Goal: Task Accomplishment & Management: Manage account settings

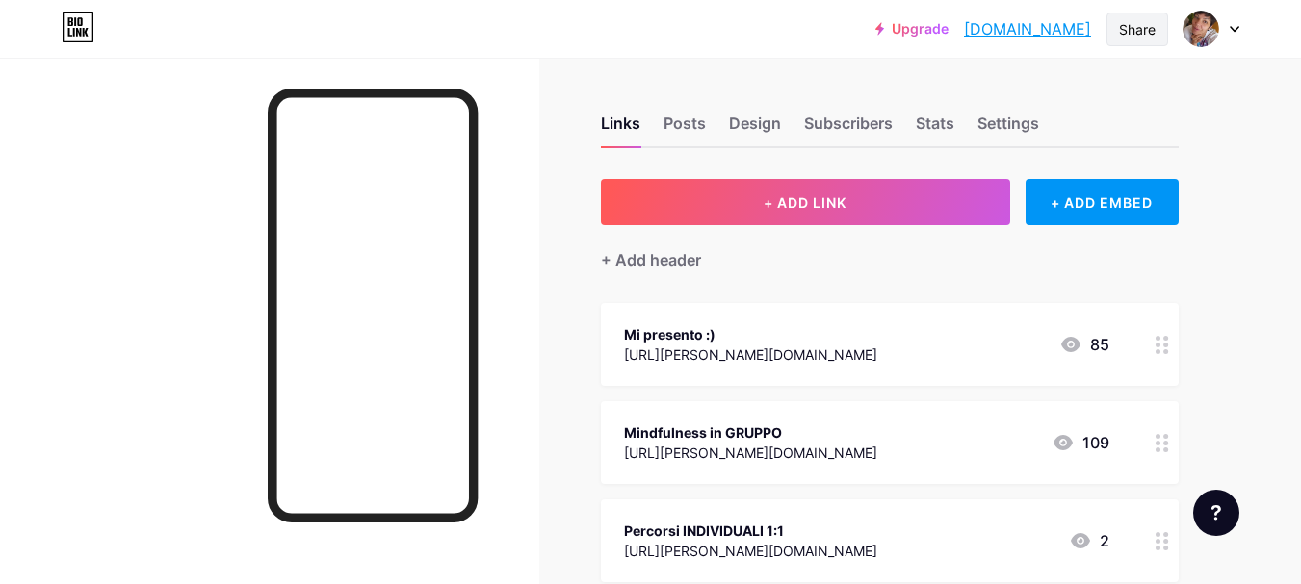
click at [1150, 39] on div "Share" at bounding box center [1137, 30] width 62 height 34
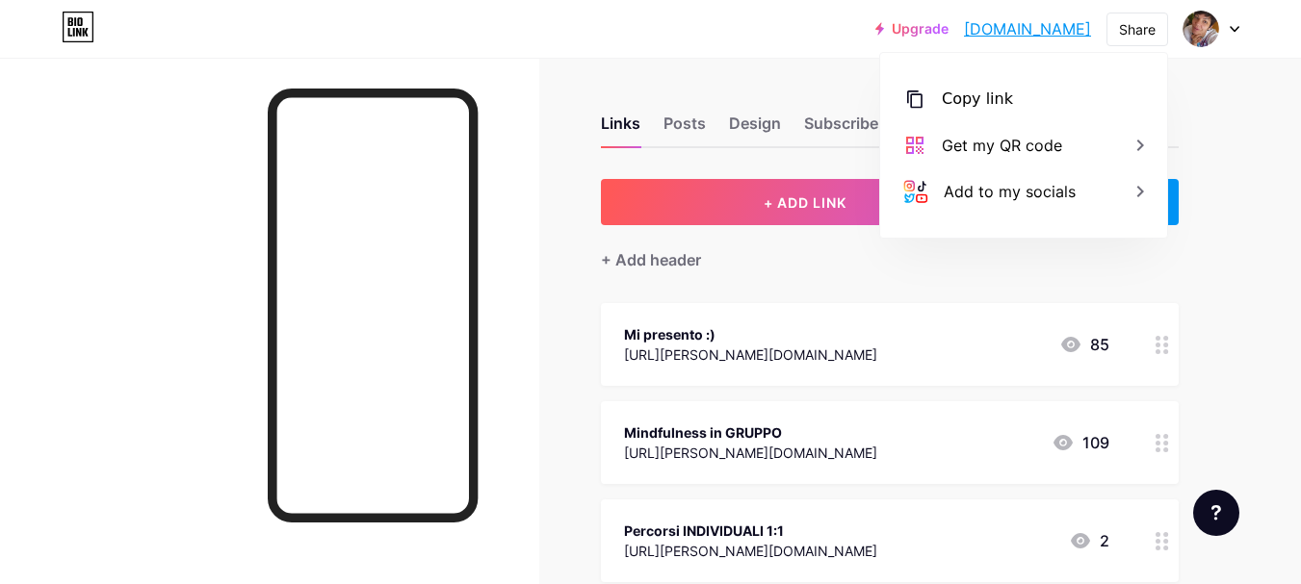
click at [1232, 167] on div "Links Posts Design Subscribers Stats Settings + ADD LINK + ADD EMBED + Add head…" at bounding box center [629, 539] width 1259 height 963
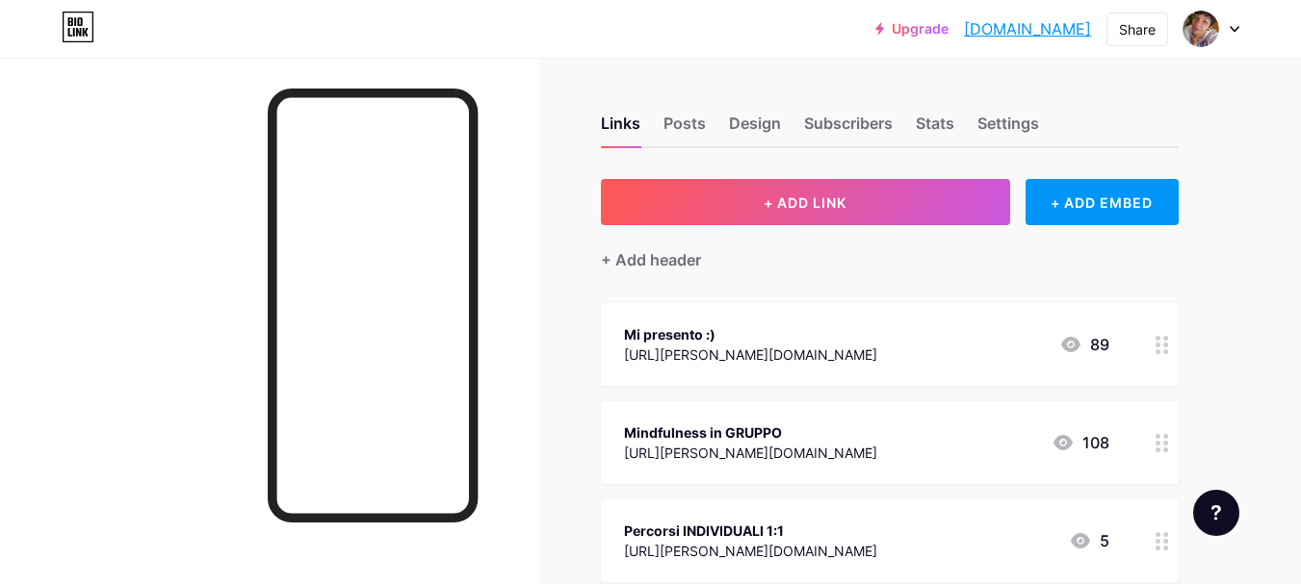
click at [1041, 35] on link "[DOMAIN_NAME]" at bounding box center [1027, 28] width 127 height 23
click at [922, 126] on div "Stats" at bounding box center [935, 129] width 39 height 35
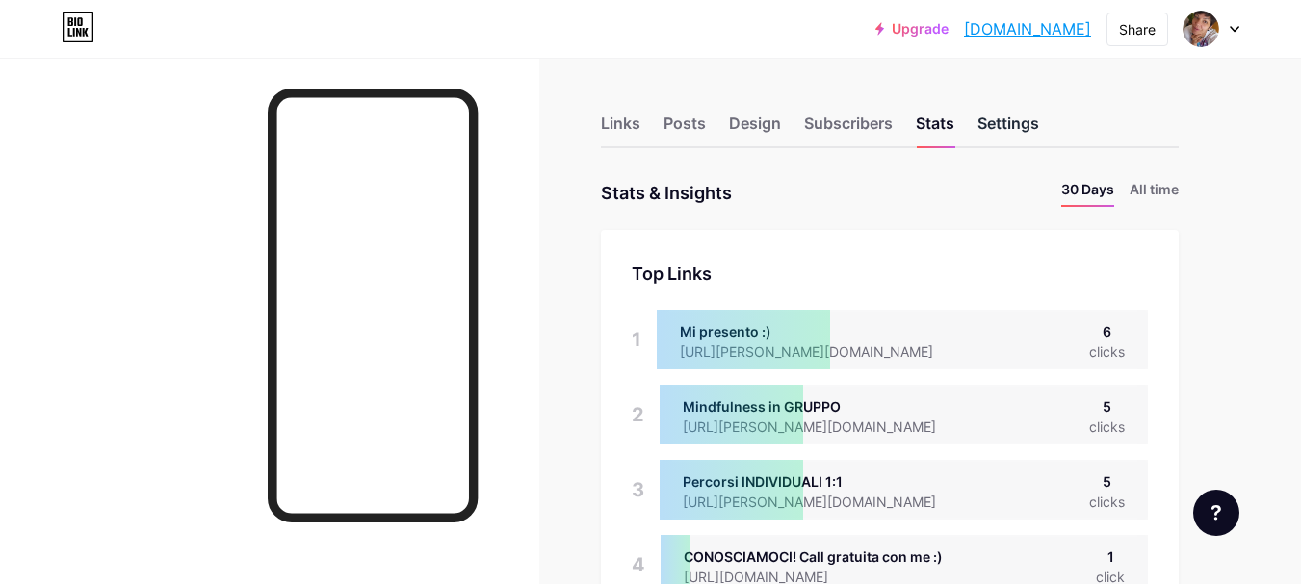
click at [1027, 123] on div "Settings" at bounding box center [1008, 129] width 62 height 35
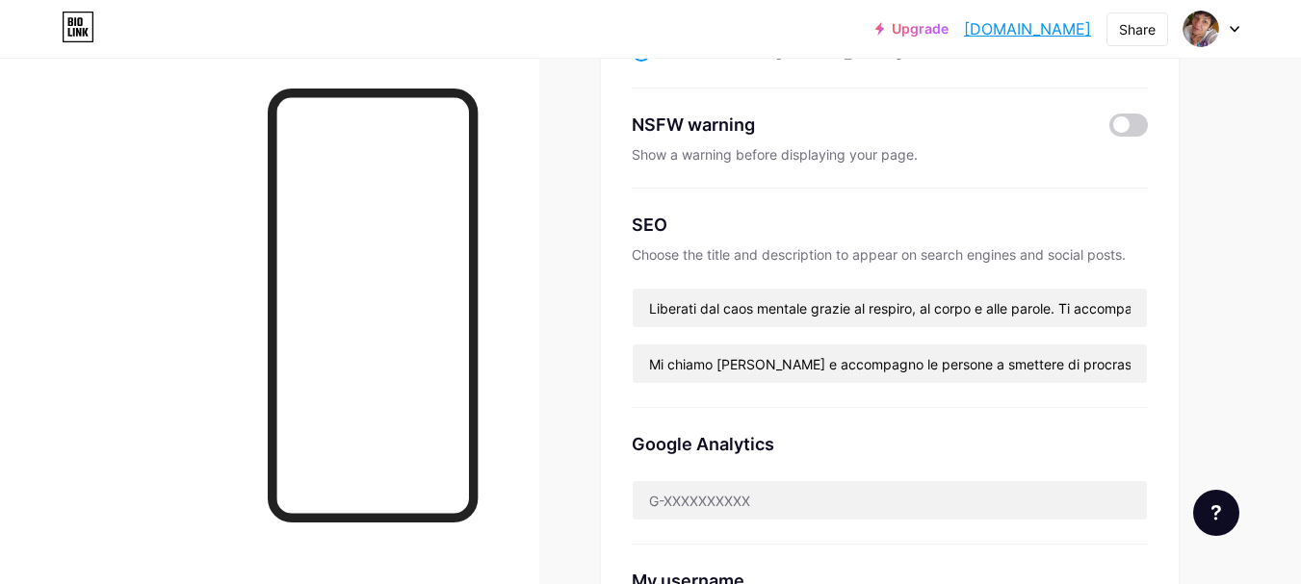
scroll to position [289, 0]
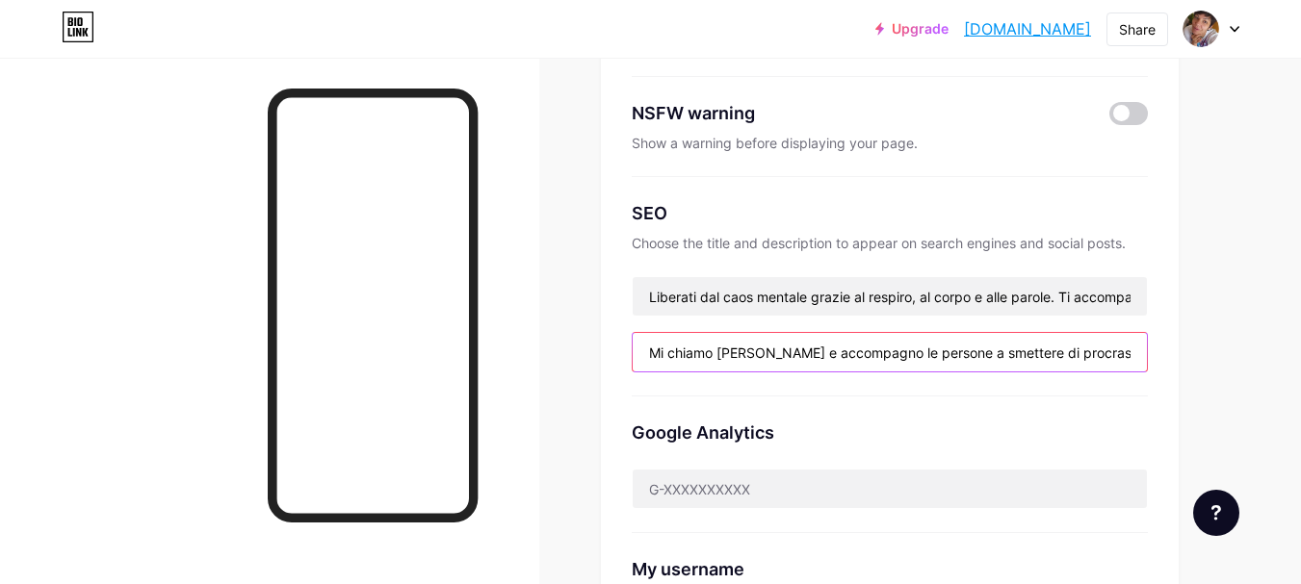
click at [701, 359] on input "Mi chiamo [PERSON_NAME] e accompagno le persone a smettere ​di procrastinare e …" at bounding box center [889, 352] width 514 height 39
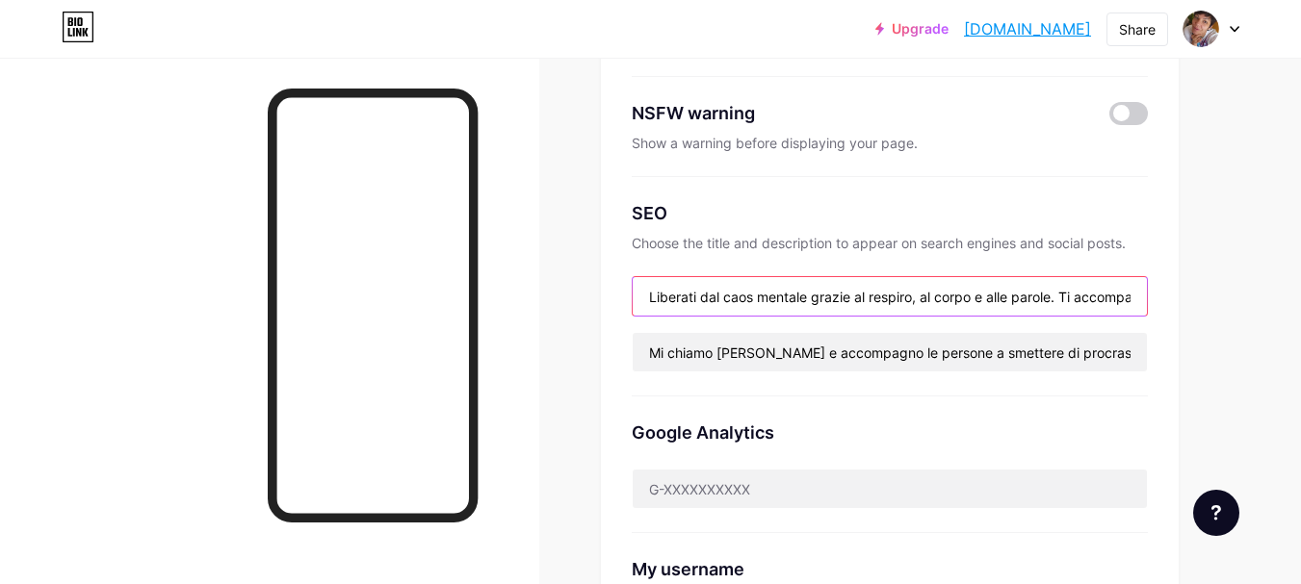
click at [711, 302] on input "Liberati dal caos mentale grazie al respiro, al corpo e alle parole. Ti accompa…" at bounding box center [889, 296] width 514 height 39
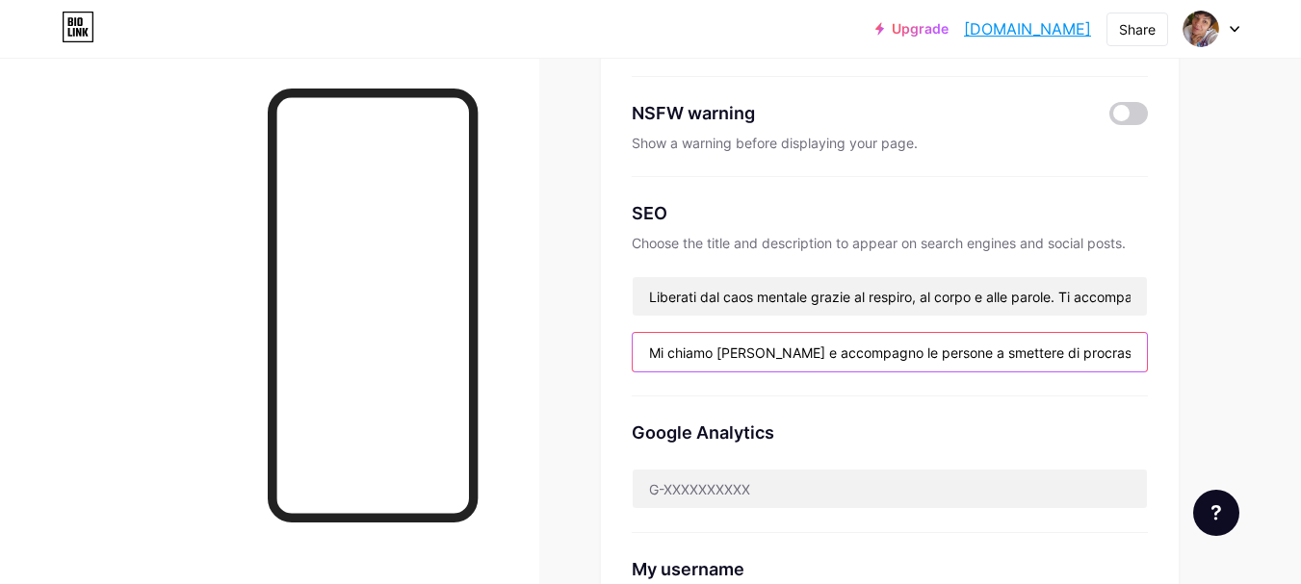
click at [699, 358] on input "Mi chiamo [PERSON_NAME] e accompagno le persone a smettere ​di procrastinare e …" at bounding box center [889, 352] width 514 height 39
click at [953, 350] on input "Mi chiamo [PERSON_NAME] e accompagno le persone a smettere ​di procrastinare e …" at bounding box center [889, 352] width 514 height 39
click at [1086, 352] on input "Mi chiamo [PERSON_NAME] e accompagno le persone a smettere ​di procrastinare e …" at bounding box center [889, 352] width 514 height 39
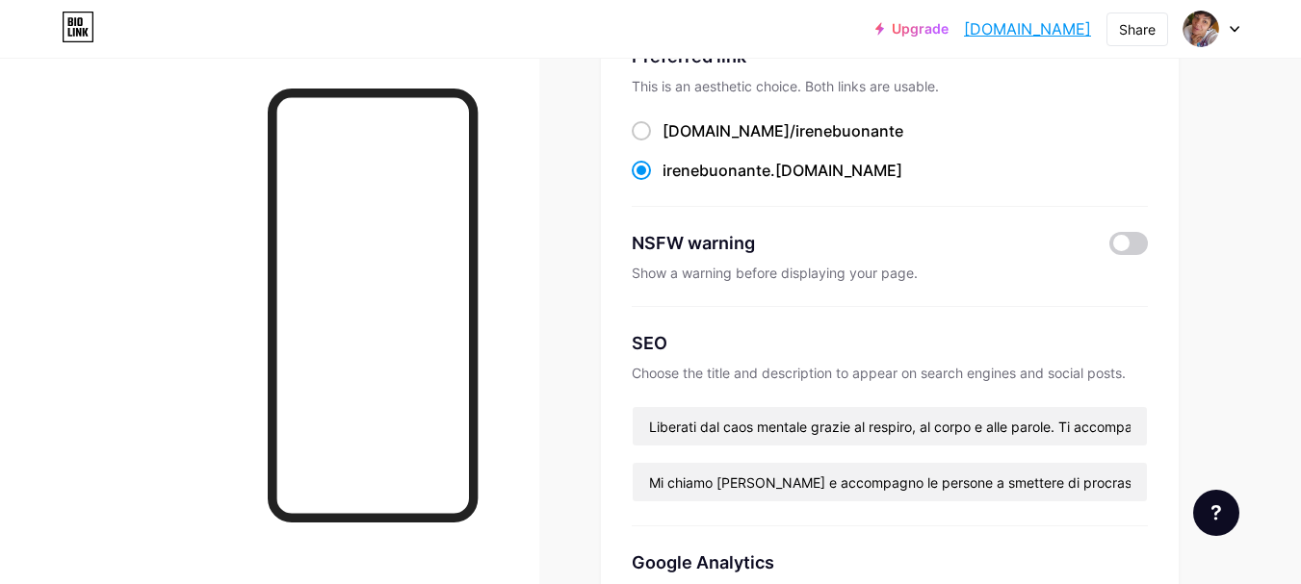
scroll to position [193, 0]
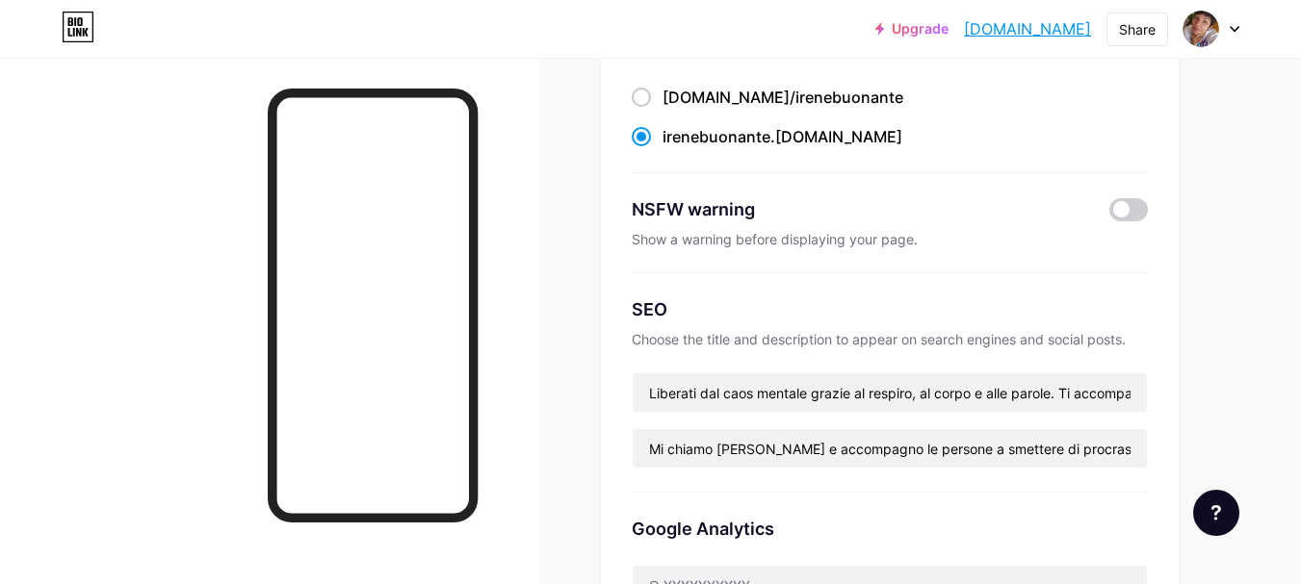
click at [834, 322] on div "SEO Choose the title and description to appear on search engines and social pos…" at bounding box center [890, 382] width 516 height 219
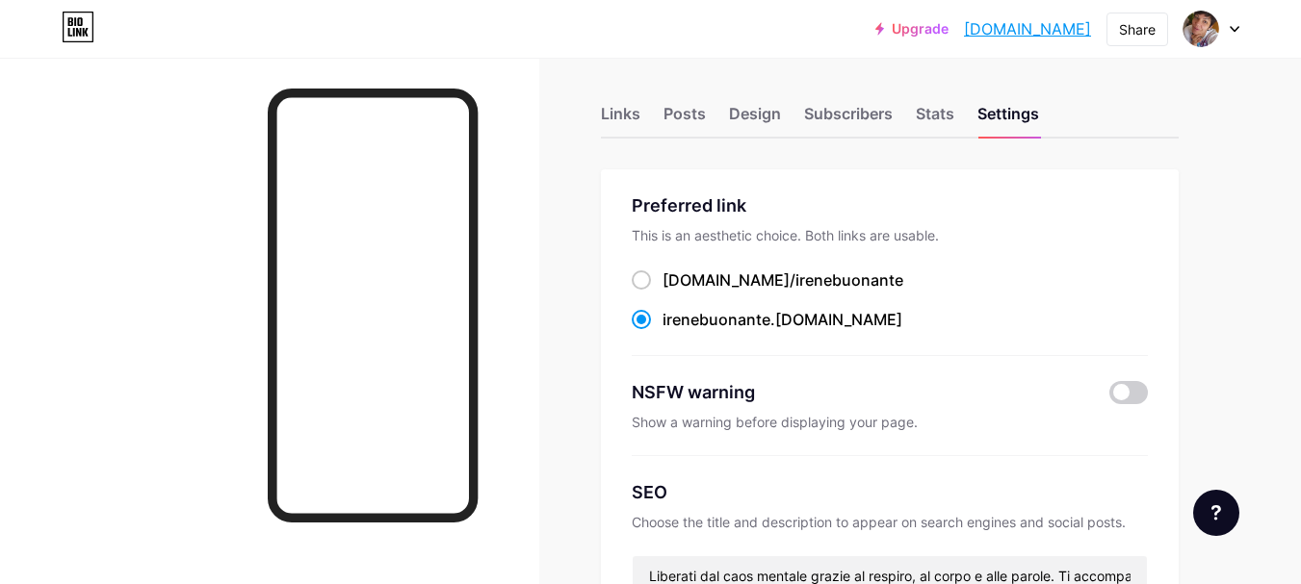
scroll to position [0, 0]
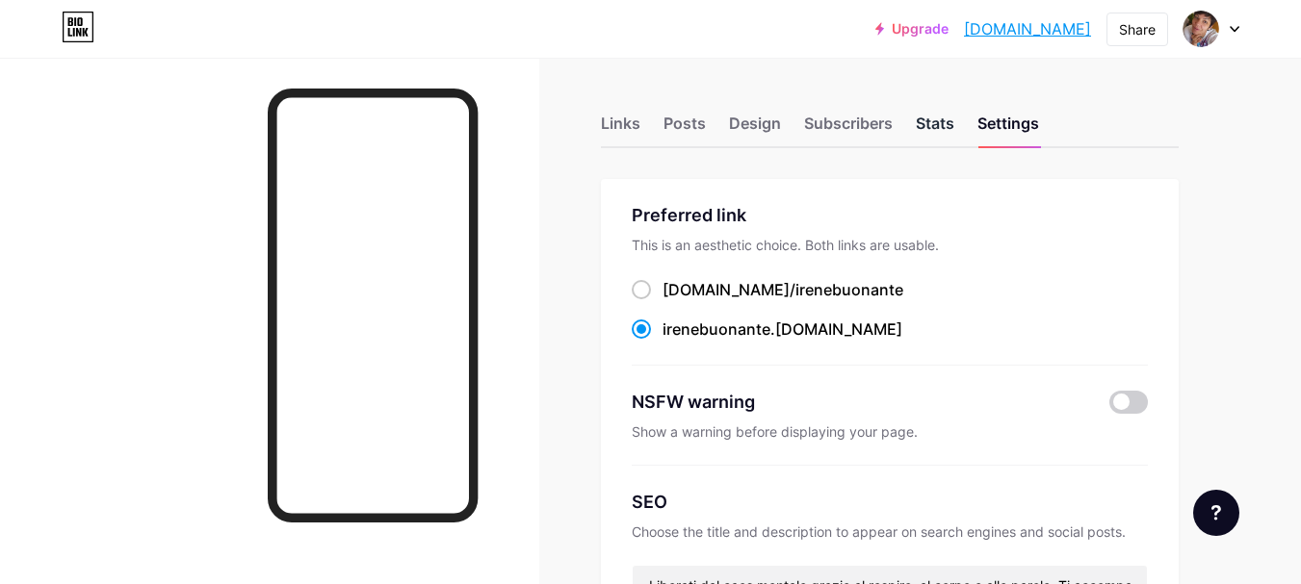
click at [938, 127] on div "Stats" at bounding box center [935, 129] width 39 height 35
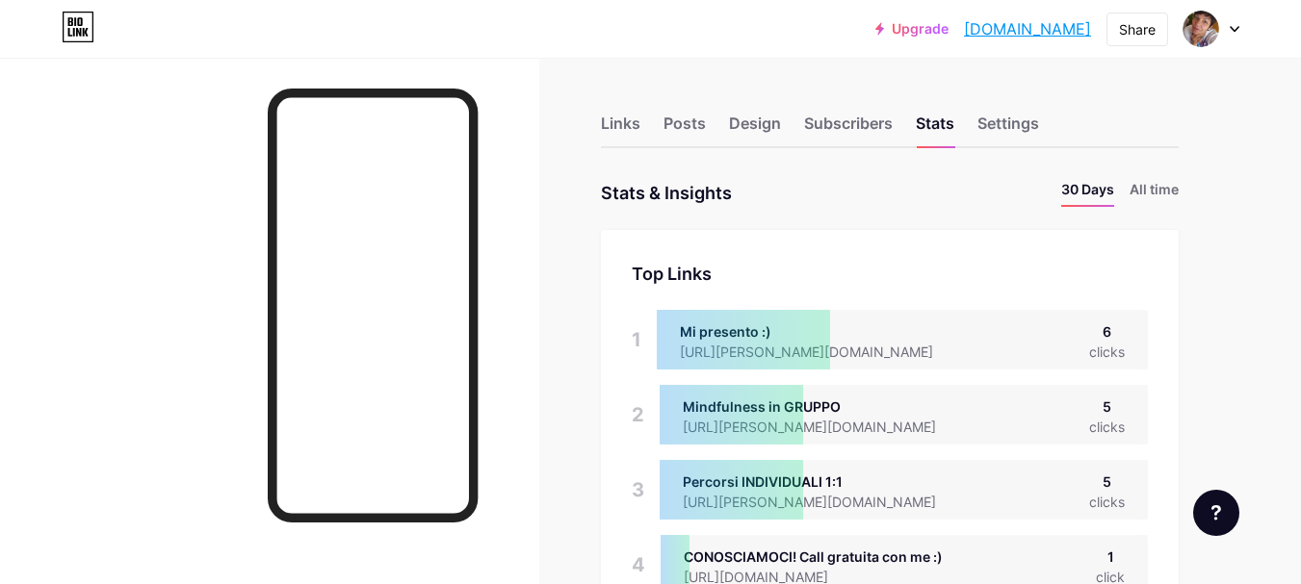
scroll to position [584, 1301]
click at [1192, 20] on img at bounding box center [1200, 28] width 31 height 31
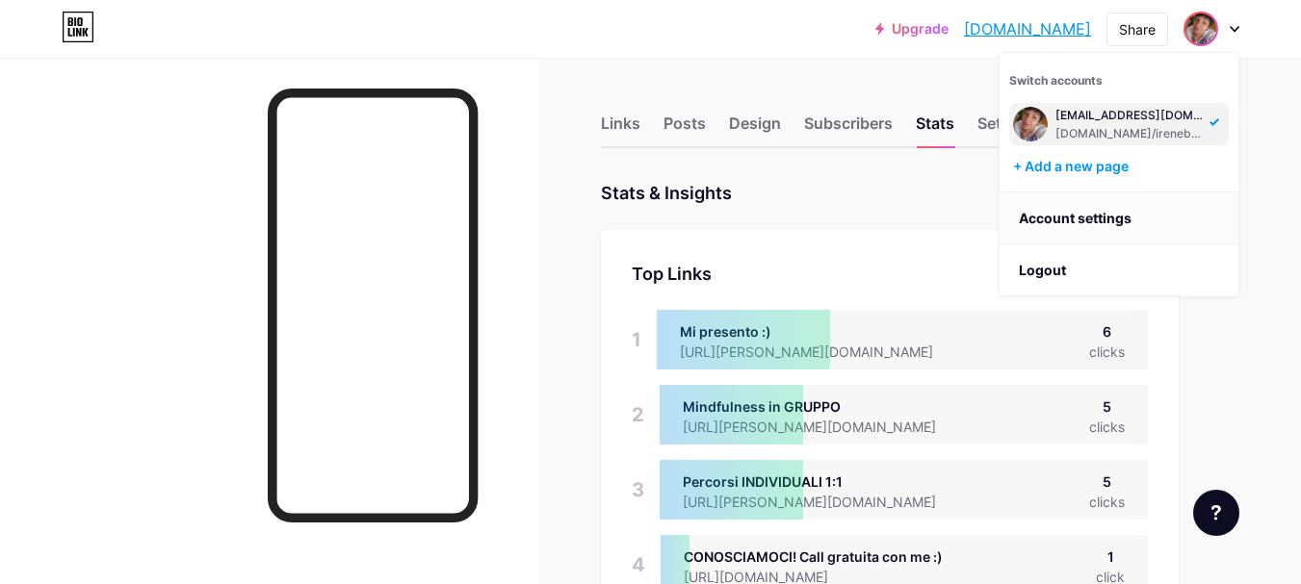
click at [1091, 221] on link "Account settings" at bounding box center [1118, 219] width 239 height 52
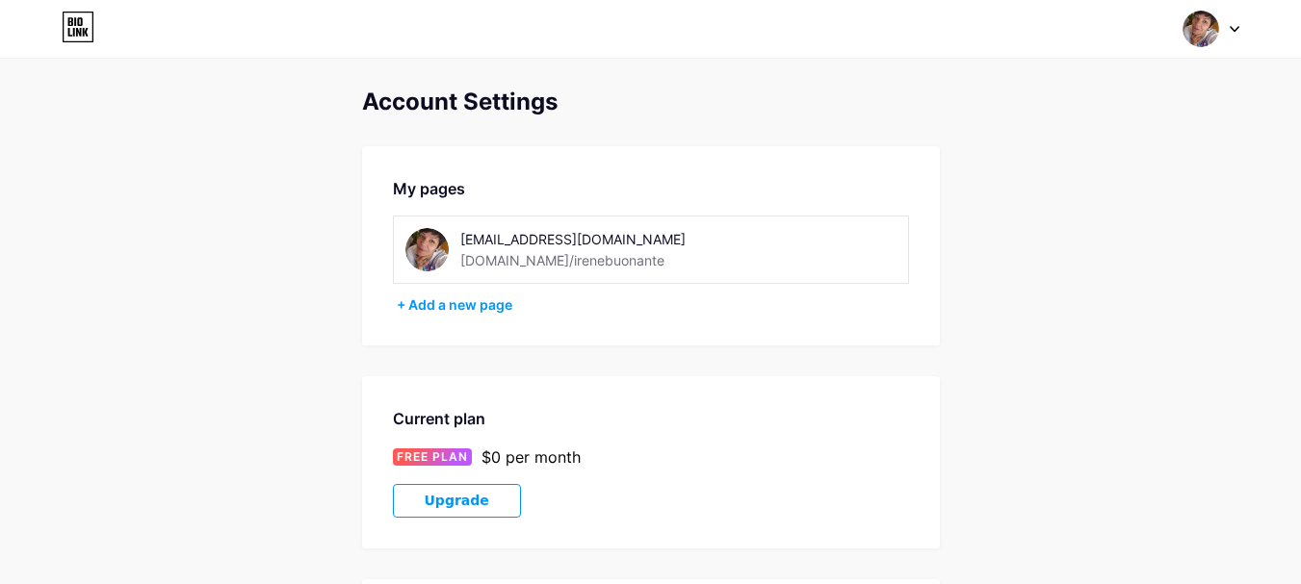
click at [1226, 25] on div at bounding box center [1211, 29] width 56 height 35
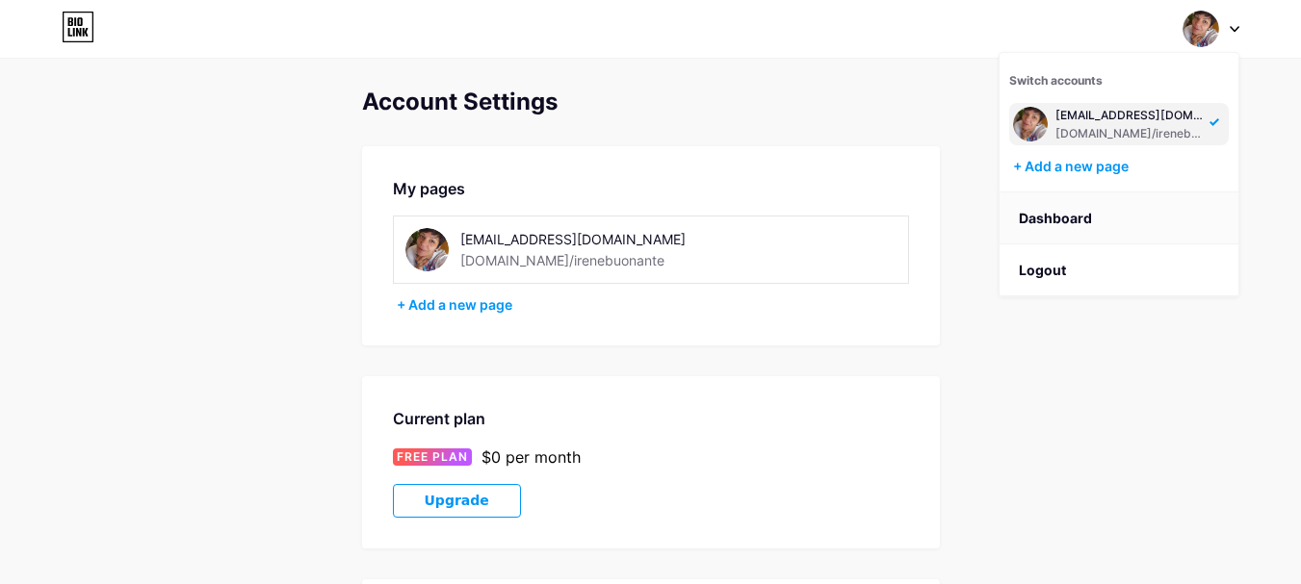
click at [1050, 231] on link "Dashboard" at bounding box center [1118, 219] width 239 height 52
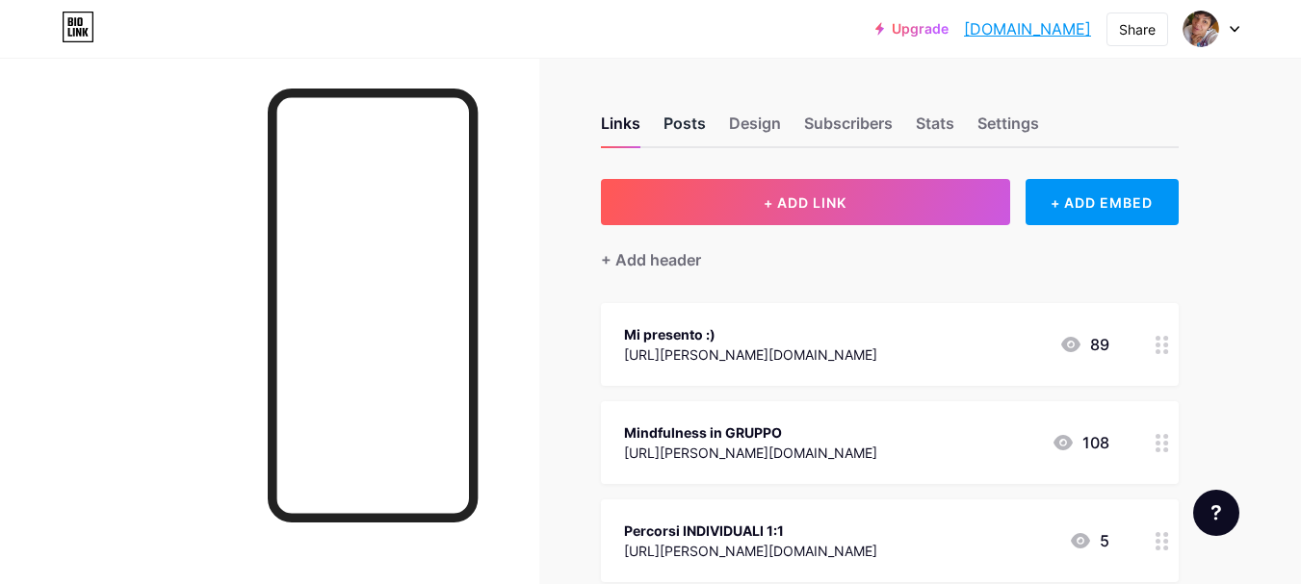
click at [704, 135] on div "Posts" at bounding box center [684, 129] width 42 height 35
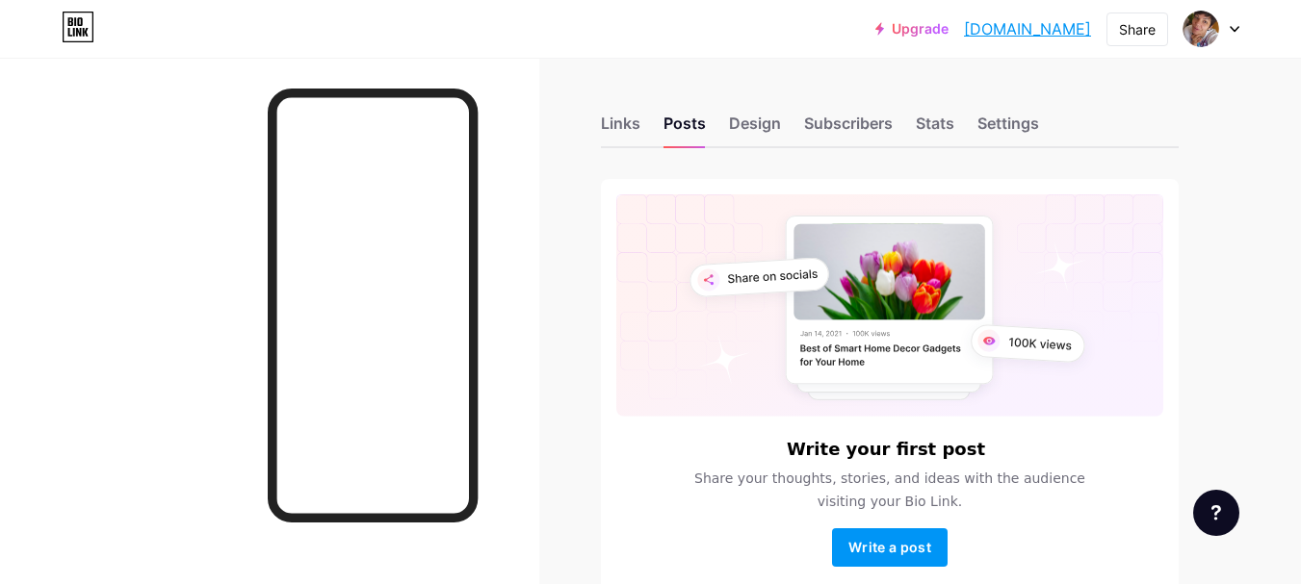
click at [787, 125] on div "Links Posts Design Subscribers Stats Settings" at bounding box center [890, 114] width 578 height 67
click at [771, 125] on div "Design" at bounding box center [755, 129] width 52 height 35
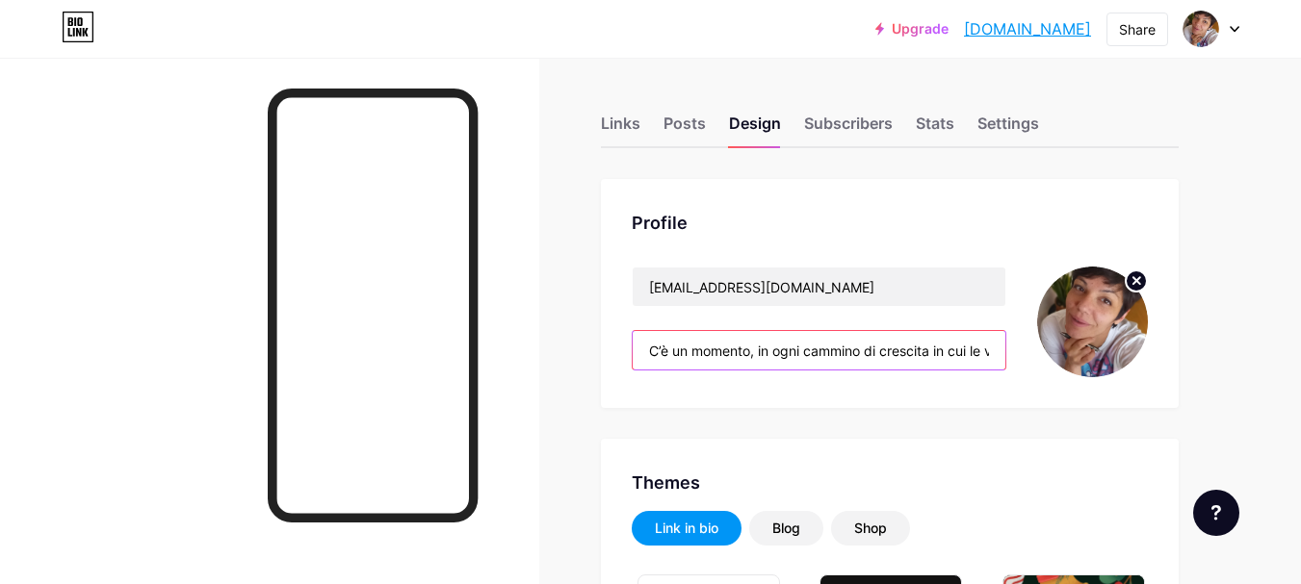
click at [692, 349] on input "C’è un momento, in ogni cammino di crescita in cui le vecchie risposte non bast…" at bounding box center [818, 350] width 373 height 39
drag, startPoint x: 945, startPoint y: 348, endPoint x: 787, endPoint y: 344, distance: 158.0
click at [787, 344] on input "C’è un momento, in ogni cammino di crescita in cui le vecchie risposte non bast…" at bounding box center [818, 350] width 373 height 39
click at [867, 353] on input "C’è un momento, in ogni cammino di crescita in cui le vecchie risposte non bast…" at bounding box center [818, 350] width 373 height 39
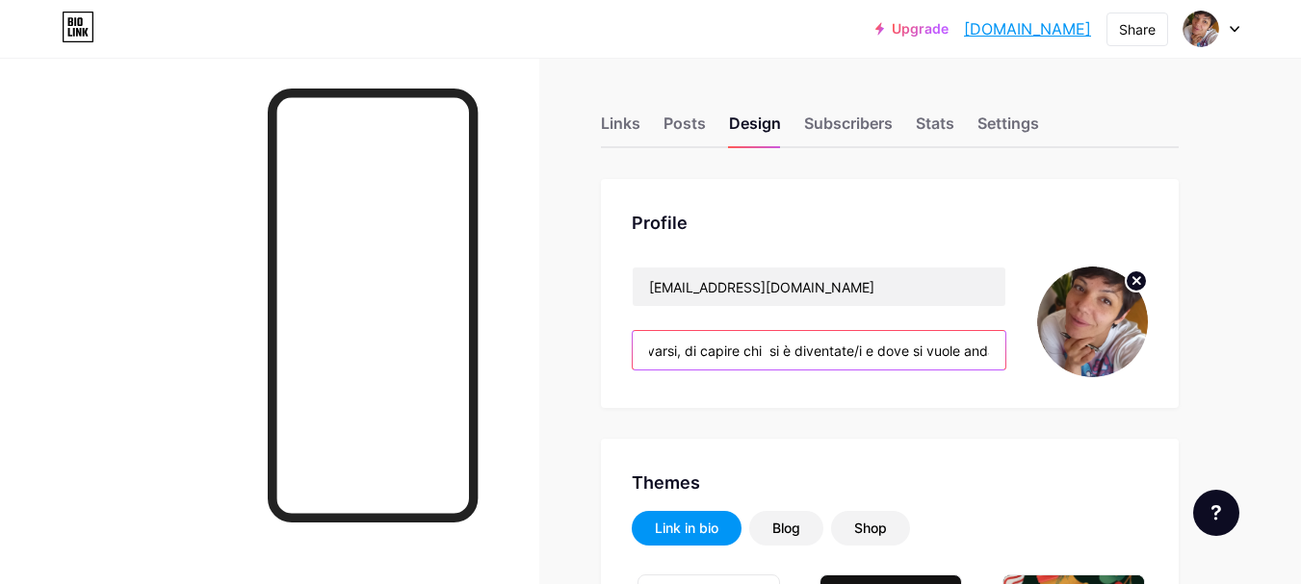
click at [873, 353] on input "C’è un momento, in ogni cammino di crescita in cui le vecchie risposte non bast…" at bounding box center [818, 350] width 373 height 39
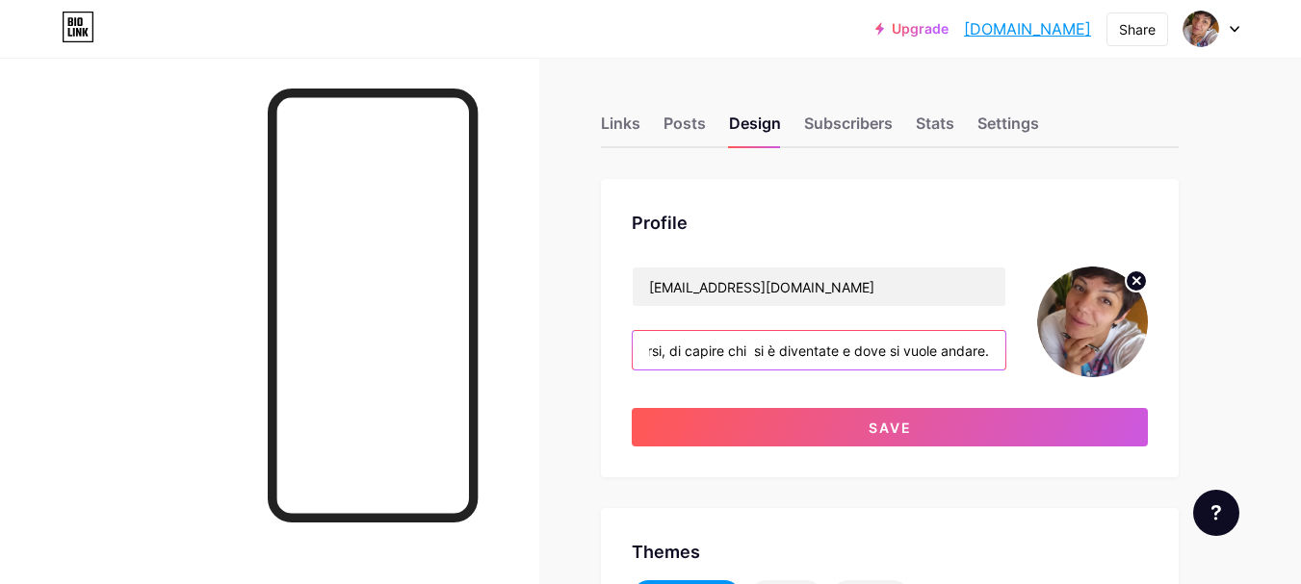
scroll to position [0, 788]
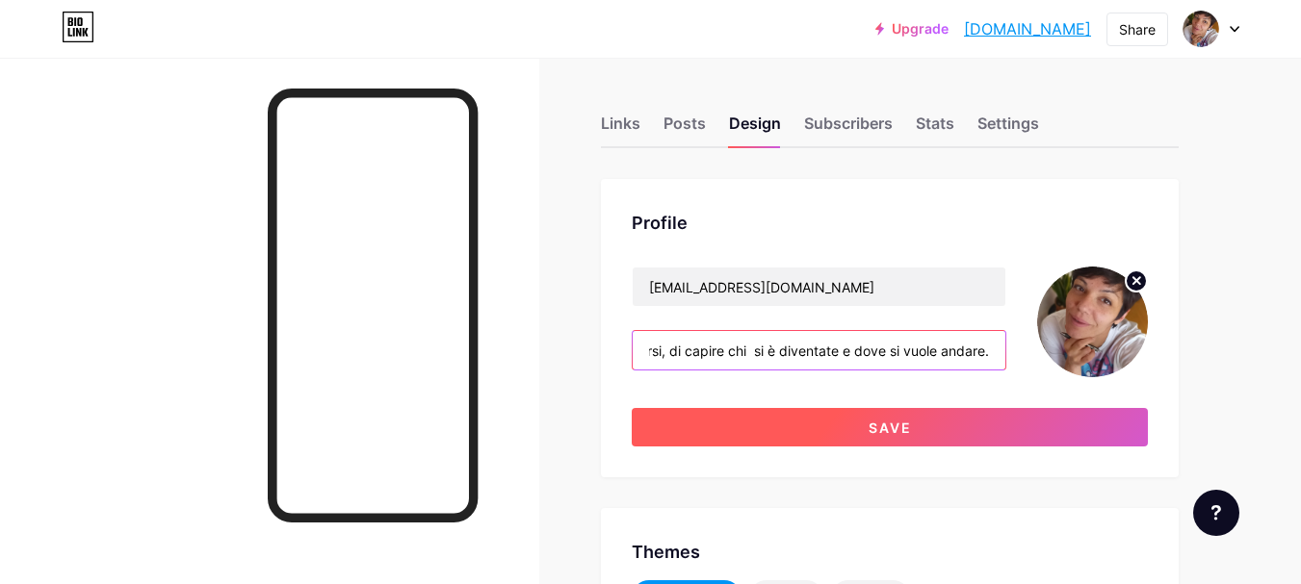
type input "C’è un momento, in ogni cammino di crescita in cui le vecchie risposte non bast…"
click at [933, 426] on button "Save" at bounding box center [890, 427] width 516 height 39
